Goal: Navigation & Orientation: Find specific page/section

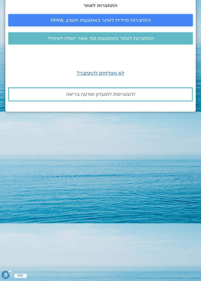
click at [134, 25] on link "התחברות מיידית לאתר באמצעות חשבון GMAIL" at bounding box center [100, 20] width 185 height 12
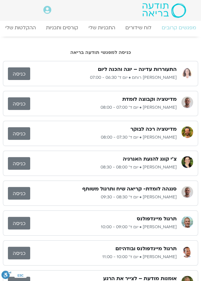
click at [21, 78] on link "כניסה" at bounding box center [19, 74] width 22 height 13
